Goal: Transaction & Acquisition: Purchase product/service

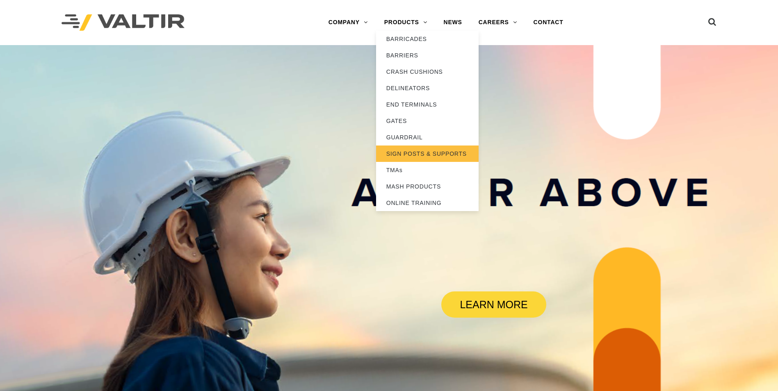
click at [405, 154] on link "SIGN POSTS & SUPPORTS" at bounding box center [427, 154] width 103 height 16
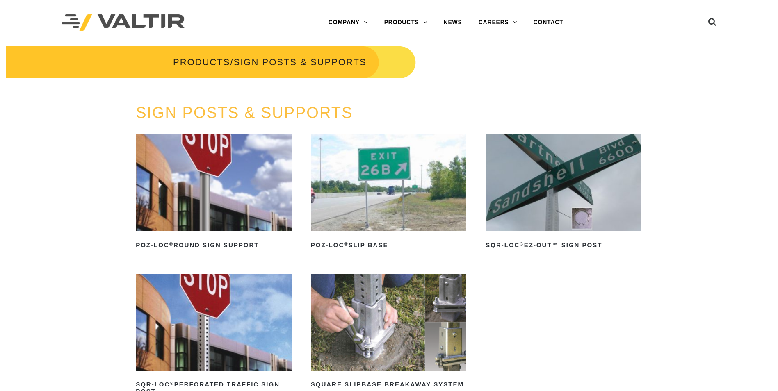
click at [176, 196] on img at bounding box center [214, 182] width 156 height 97
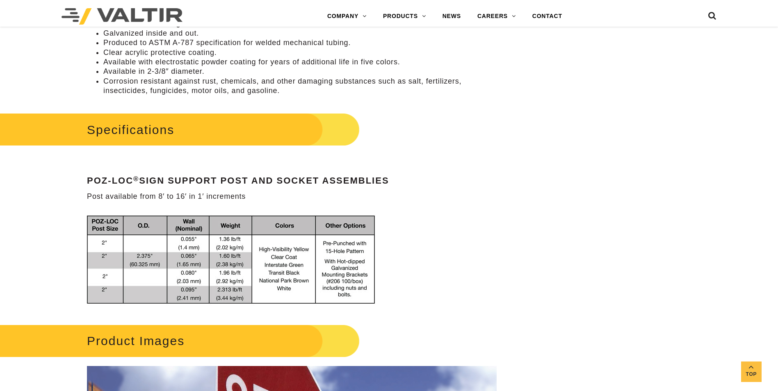
scroll to position [533, 0]
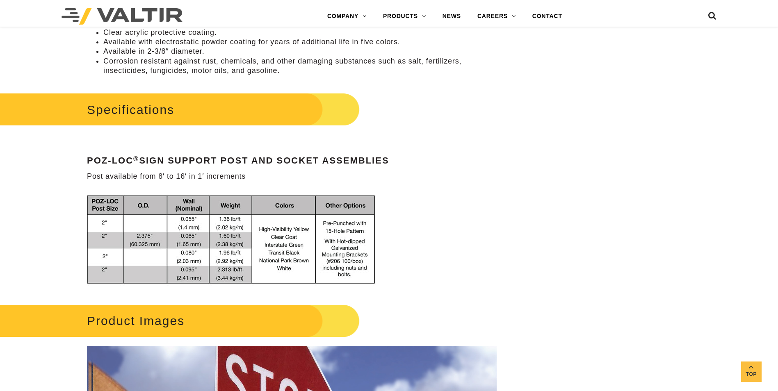
click at [68, 219] on div "**********" at bounding box center [292, 217] width 454 height 1339
click at [187, 270] on img at bounding box center [234, 240] width 294 height 99
click at [189, 271] on img at bounding box center [234, 240] width 294 height 99
